Goal: Use online tool/utility: Utilize a website feature to perform a specific function

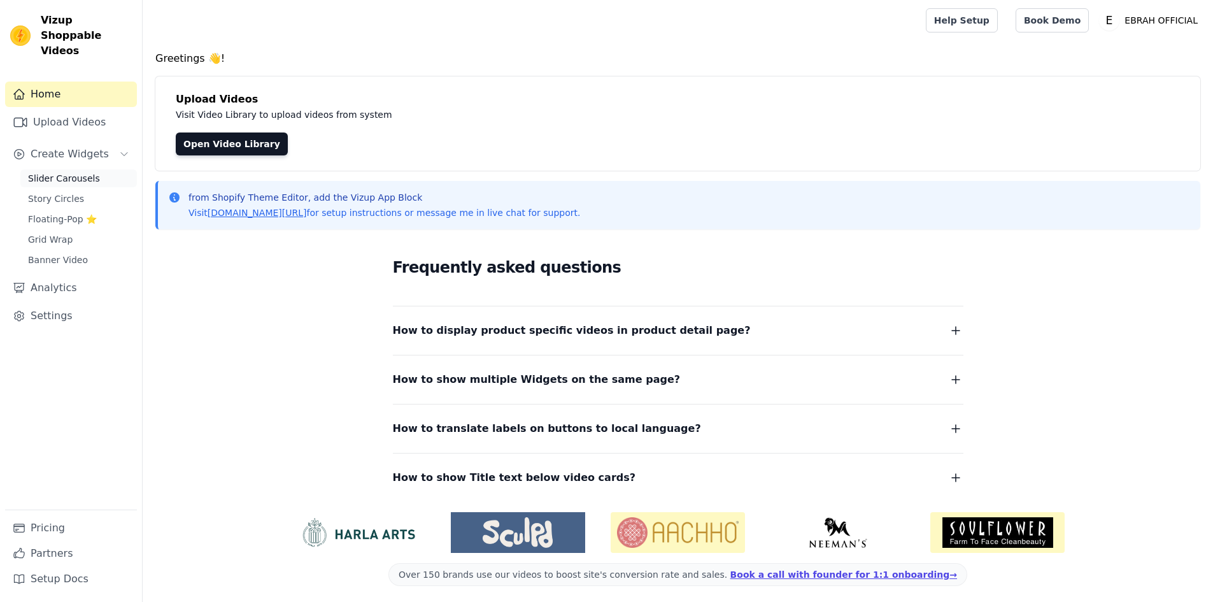
click at [78, 172] on span "Slider Carousels" at bounding box center [64, 178] width 72 height 13
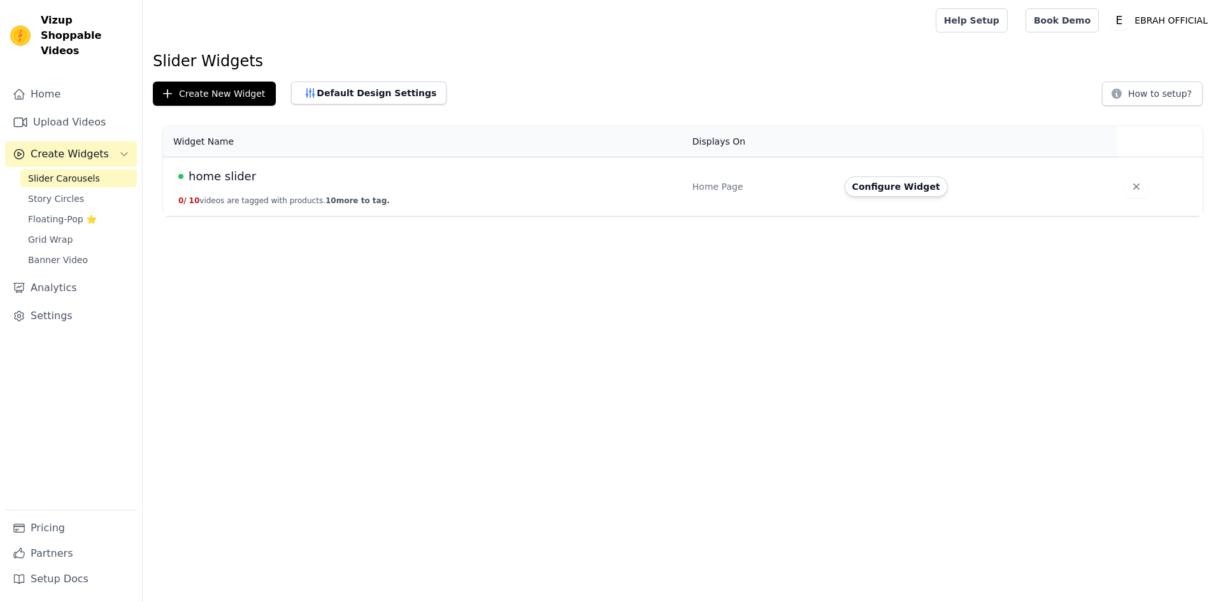
click at [294, 173] on div "home slider" at bounding box center [427, 176] width 499 height 18
click at [267, 192] on td "home slider 0 / 10 videos are tagged with products. 10 more to tag." at bounding box center [424, 186] width 522 height 59
click at [236, 184] on span "home slider" at bounding box center [223, 176] width 68 height 18
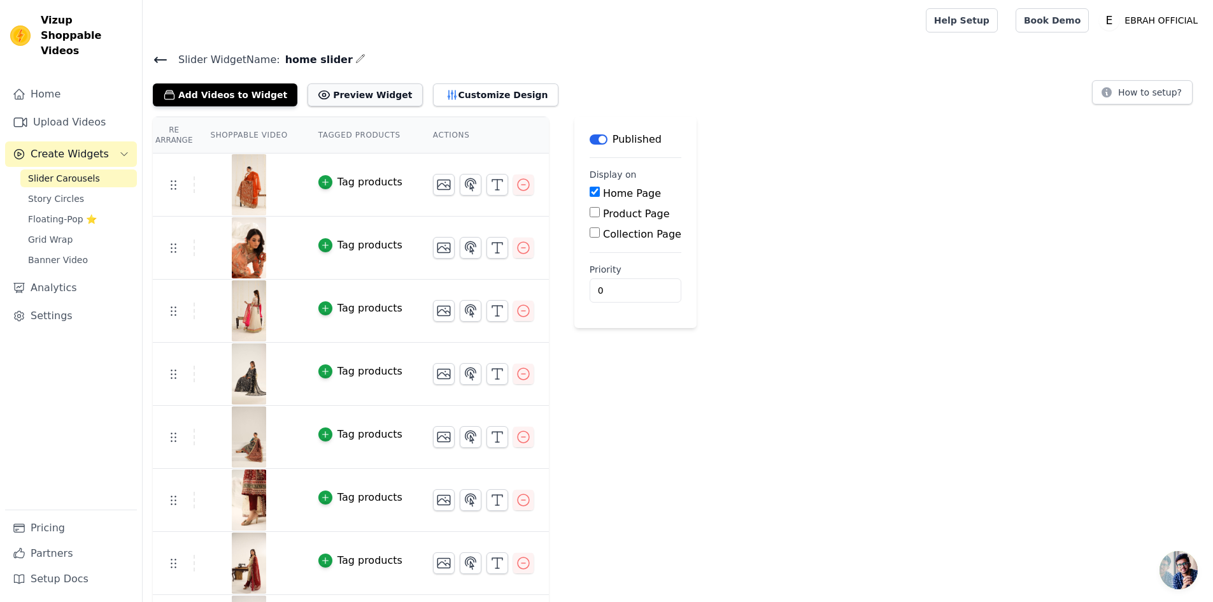
click at [336, 93] on button "Preview Widget" at bounding box center [365, 94] width 115 height 23
